Goal: Information Seeking & Learning: Learn about a topic

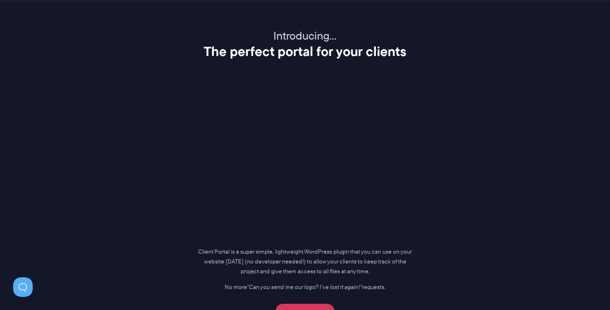
scroll to position [802, 0]
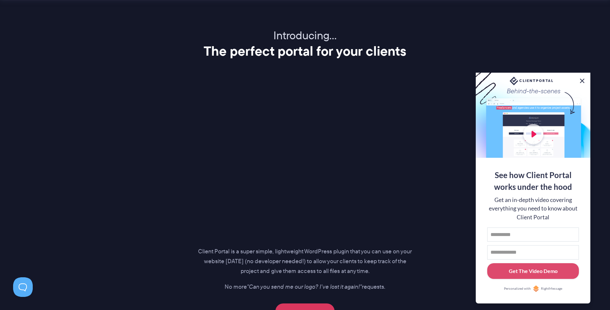
click at [582, 78] on button at bounding box center [582, 81] width 8 height 8
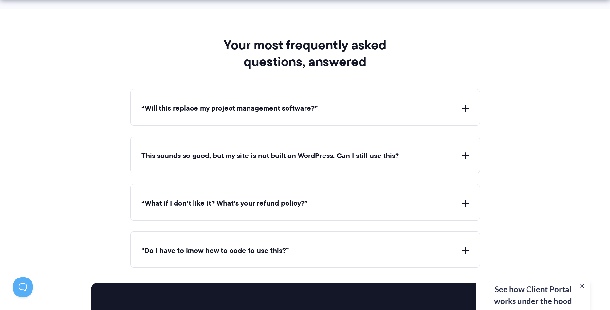
scroll to position [2405, 0]
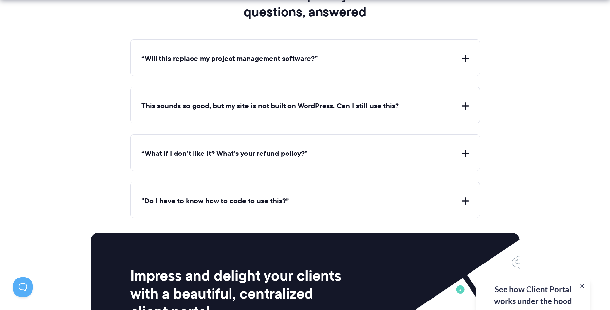
click at [364, 68] on div "“Will this replace my project management software?” Client Portal doesn't repla…" at bounding box center [304, 57] width 349 height 37
click at [370, 58] on button "“Will this replace my project management software?”" at bounding box center [304, 59] width 327 height 10
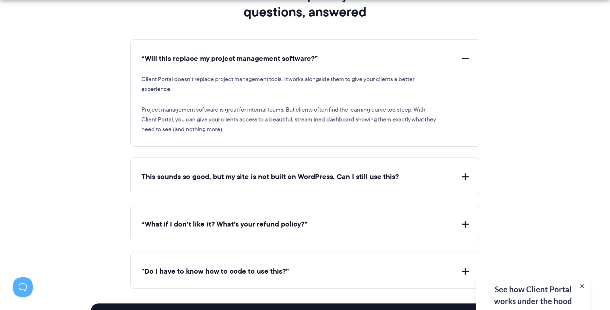
click at [370, 58] on button "“Will this replace my project management software?”" at bounding box center [304, 59] width 327 height 10
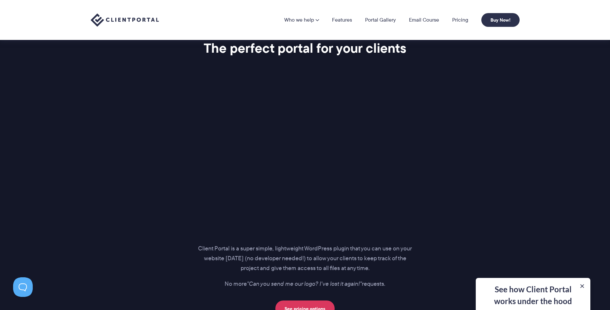
scroll to position [799, 0]
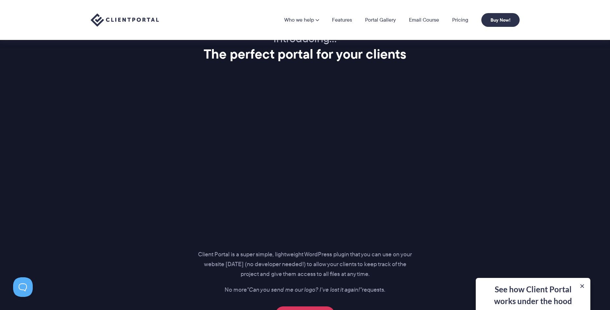
click at [84, 102] on div "Introducing… The perfect portal for your clients Client Portal is a super simpl…" at bounding box center [304, 177] width 445 height 291
click at [126, 62] on div "Introducing… The perfect portal for your clients Client Portal is a super simpl…" at bounding box center [304, 177] width 445 height 291
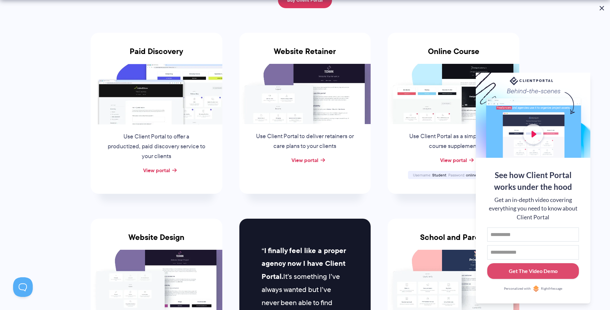
click at [601, 9] on button at bounding box center [601, 8] width 8 height 8
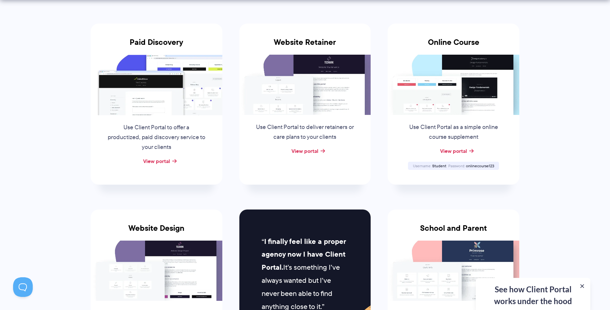
scroll to position [276, 0]
